Goal: Go to known website: Go to known website

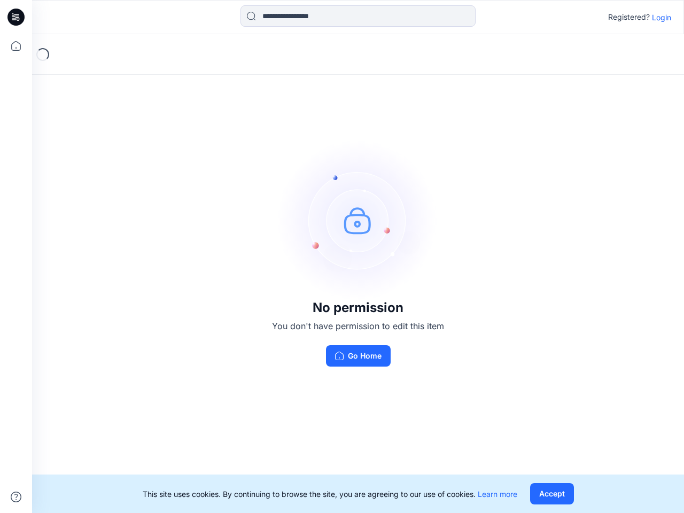
click at [342, 256] on img at bounding box center [358, 220] width 160 height 160
click at [17, 17] on icon at bounding box center [17, 17] width 4 height 1
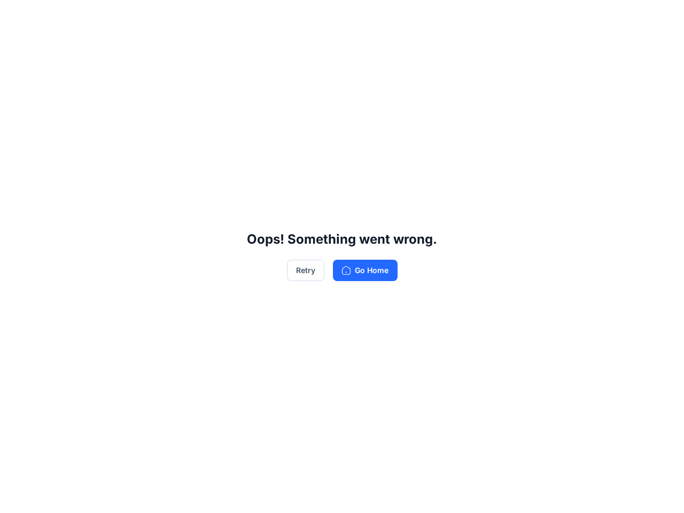
click at [16, 46] on div "Oops! Something went wrong. Retry Go Home" at bounding box center [342, 256] width 684 height 513
click at [16, 497] on div "Oops! Something went wrong. Retry Go Home" at bounding box center [342, 256] width 684 height 513
click at [358, 16] on div "Oops! Something went wrong. Retry Go Home" at bounding box center [342, 256] width 684 height 513
click at [662, 17] on div "Oops! Something went wrong. Retry Go Home" at bounding box center [342, 256] width 684 height 513
click at [551, 494] on div "Oops! Something went wrong. Retry Go Home" at bounding box center [342, 256] width 684 height 513
